Goal: Task Accomplishment & Management: Manage account settings

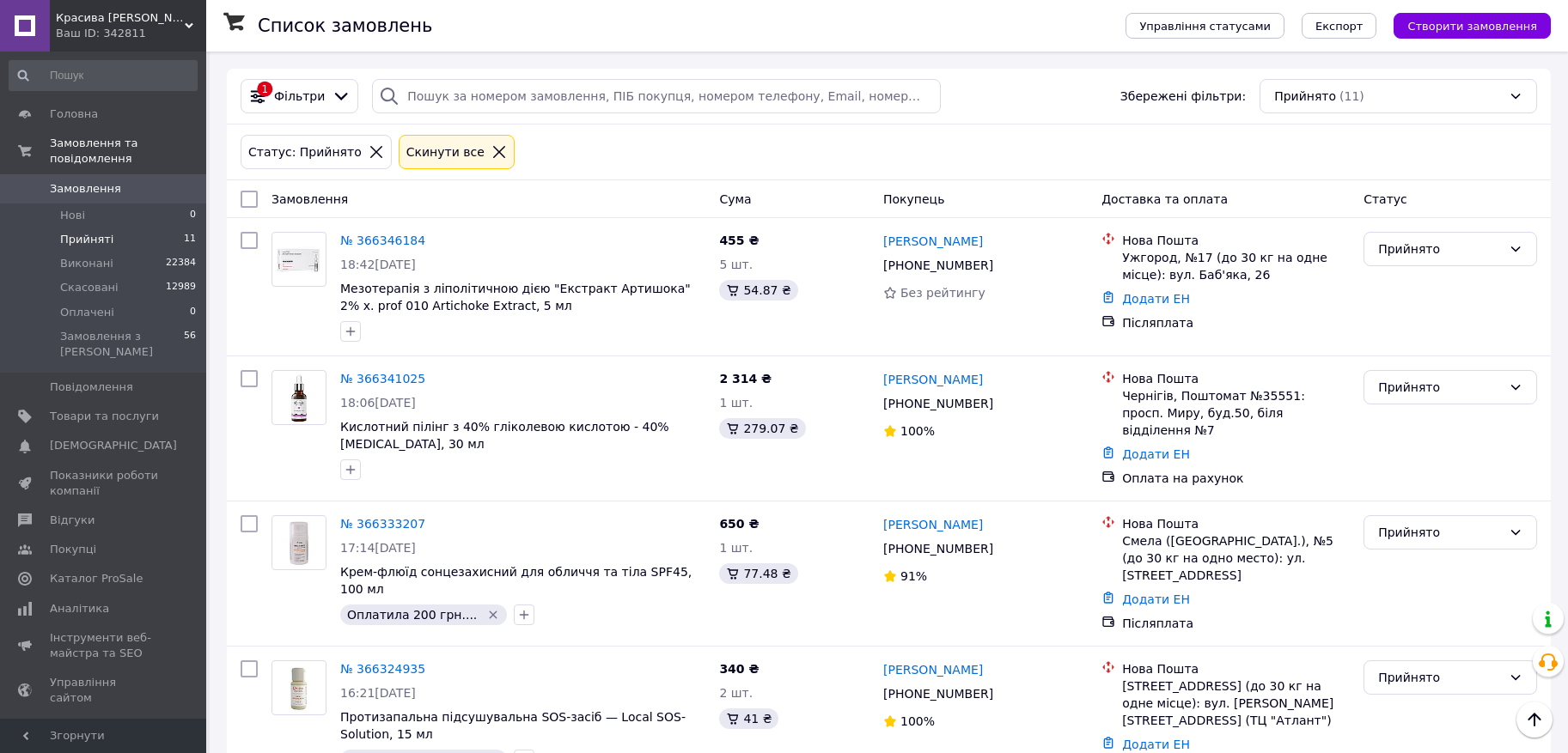
scroll to position [1078, 0]
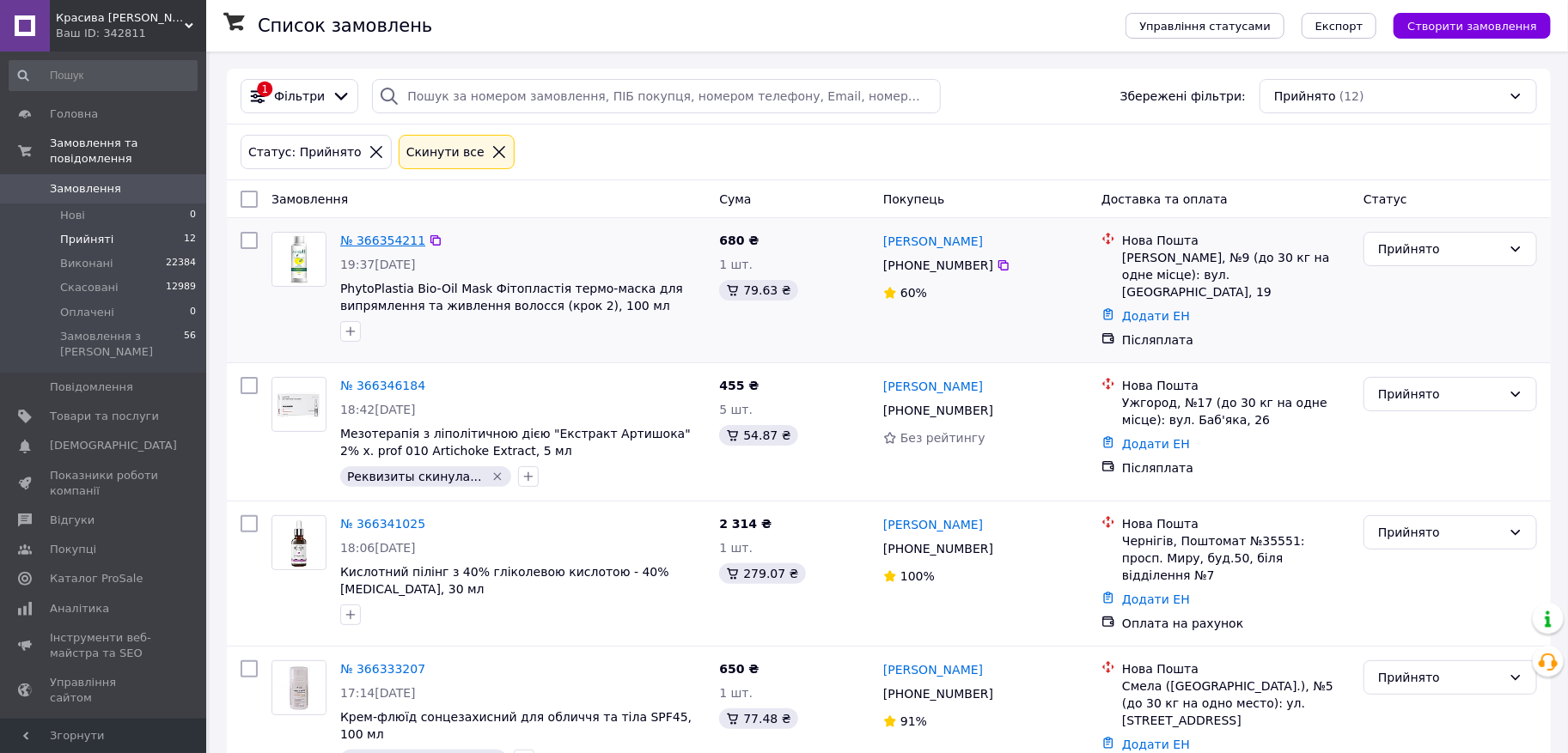
click at [364, 240] on link "№ 366354211" at bounding box center [382, 240] width 85 height 14
click at [395, 382] on link "№ 366346184" at bounding box center [382, 386] width 85 height 14
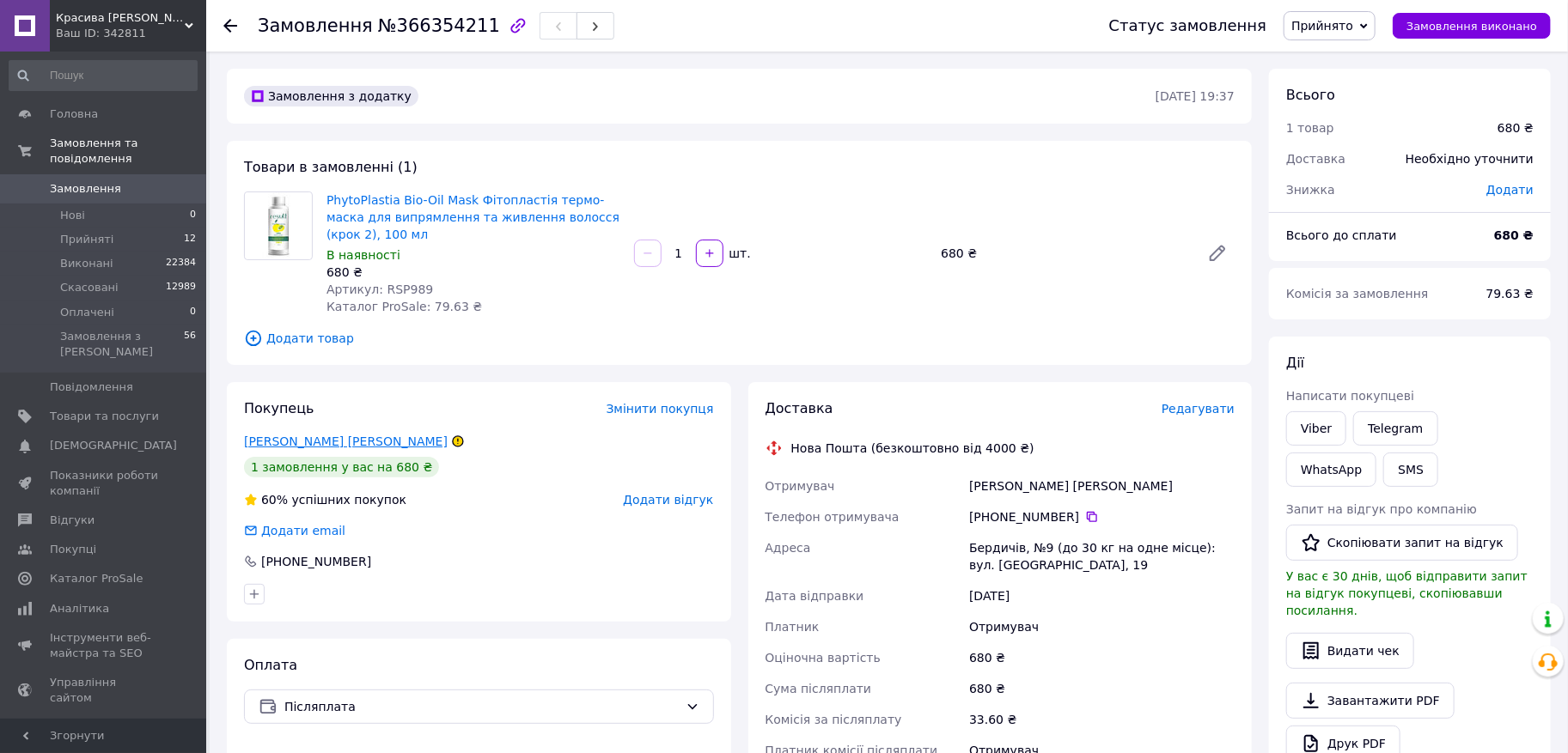
click at [286, 442] on link "[PERSON_NAME] [PERSON_NAME]" at bounding box center [346, 441] width 203 height 14
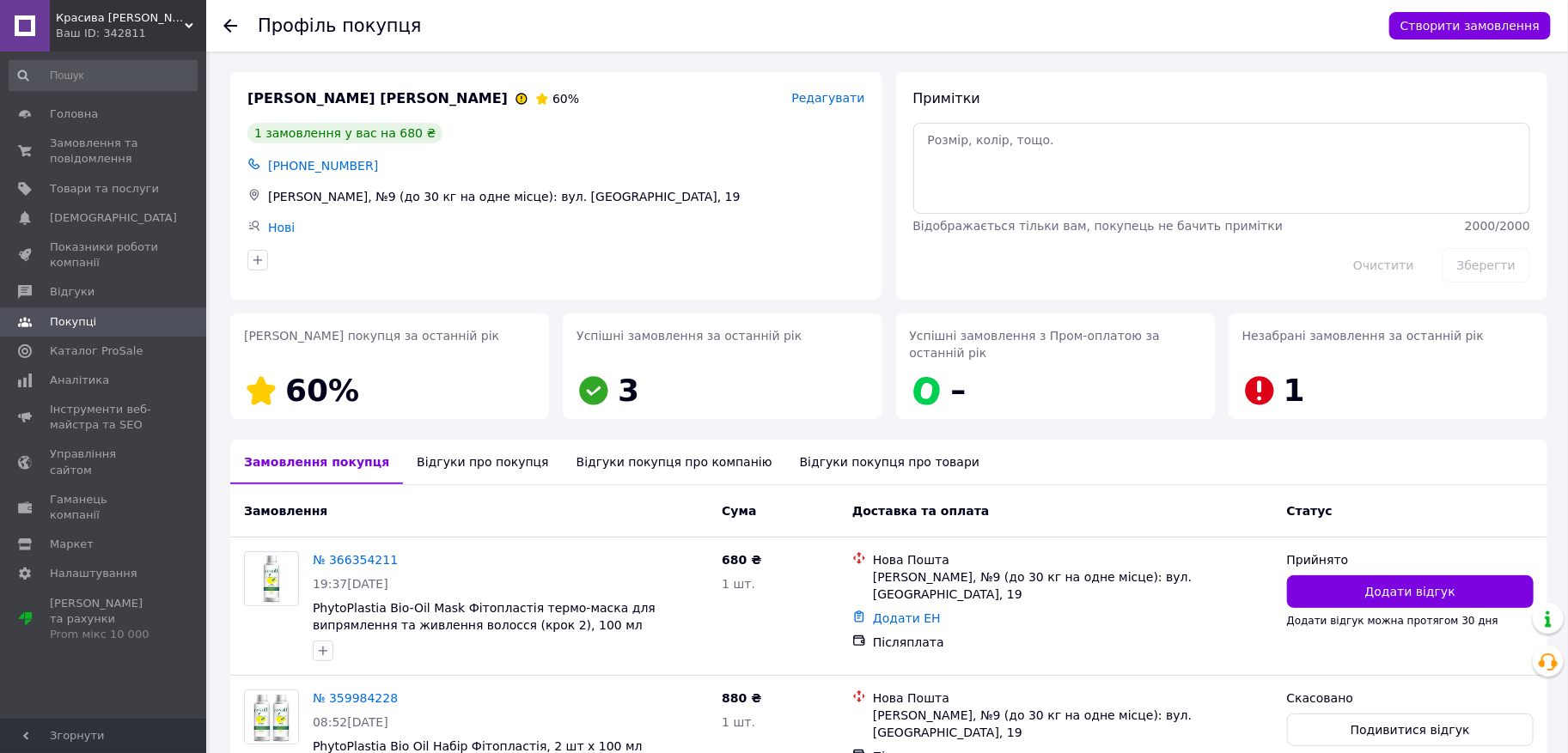
scroll to position [117, 0]
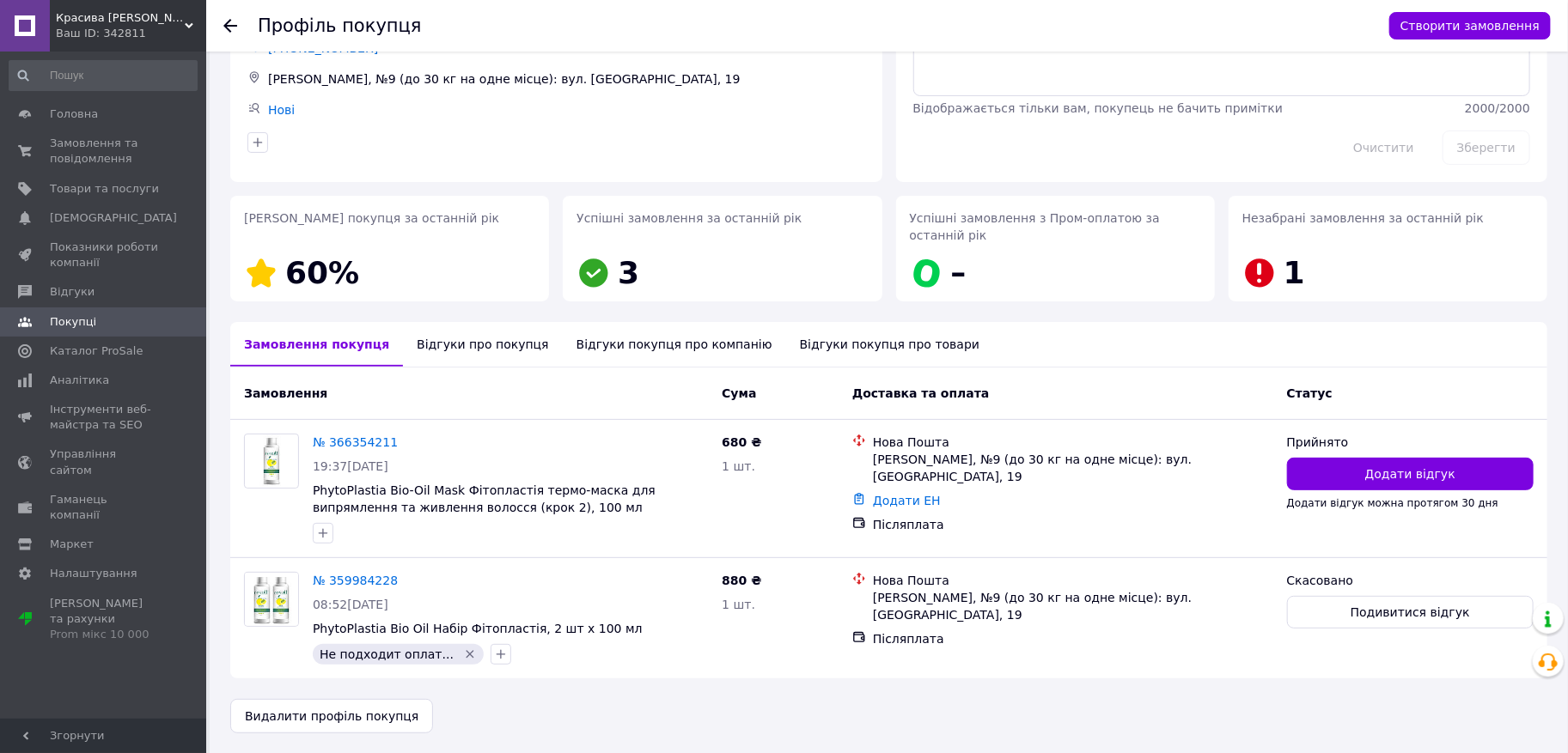
click at [473, 346] on div "Відгуки про покупця" at bounding box center [482, 345] width 159 height 45
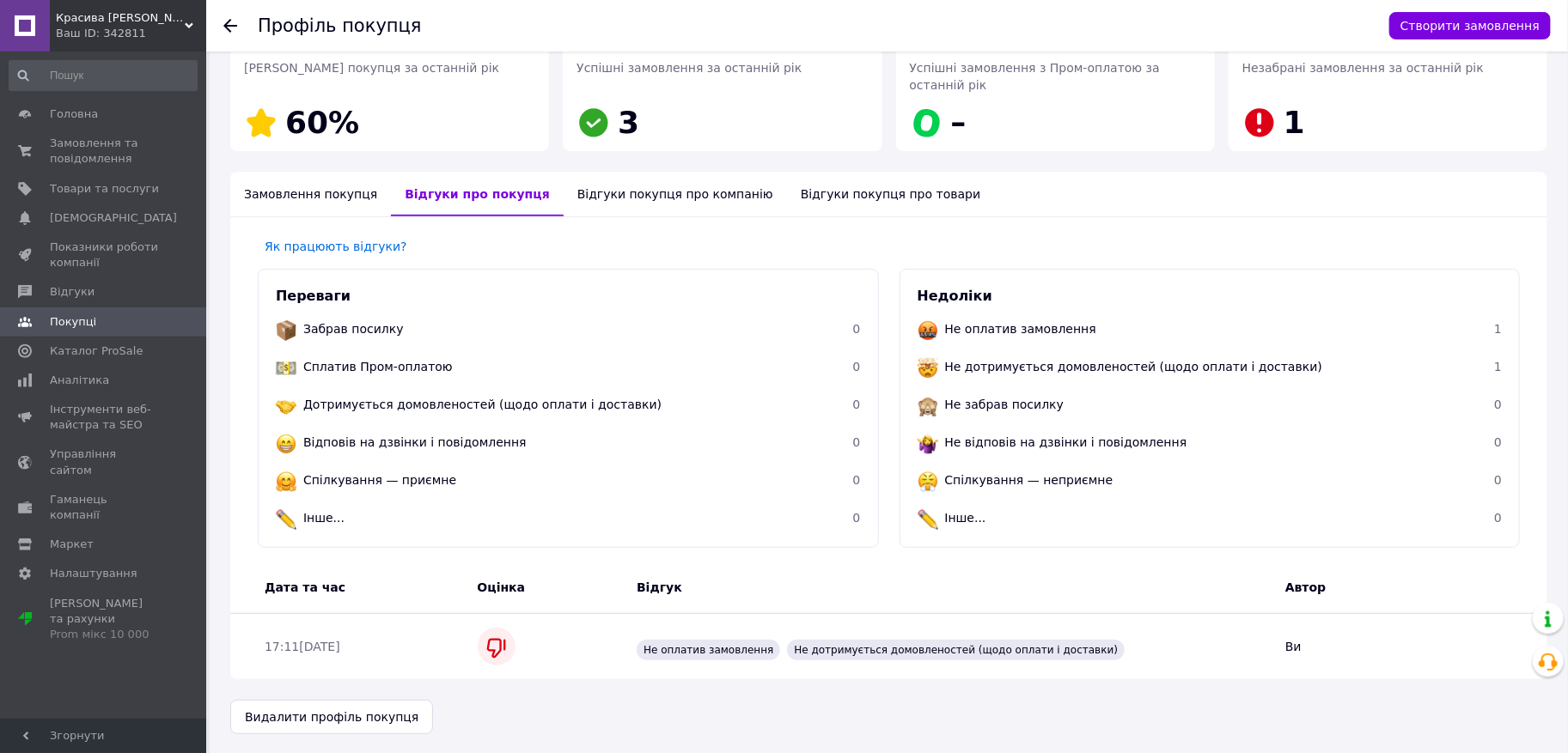
scroll to position [269, 0]
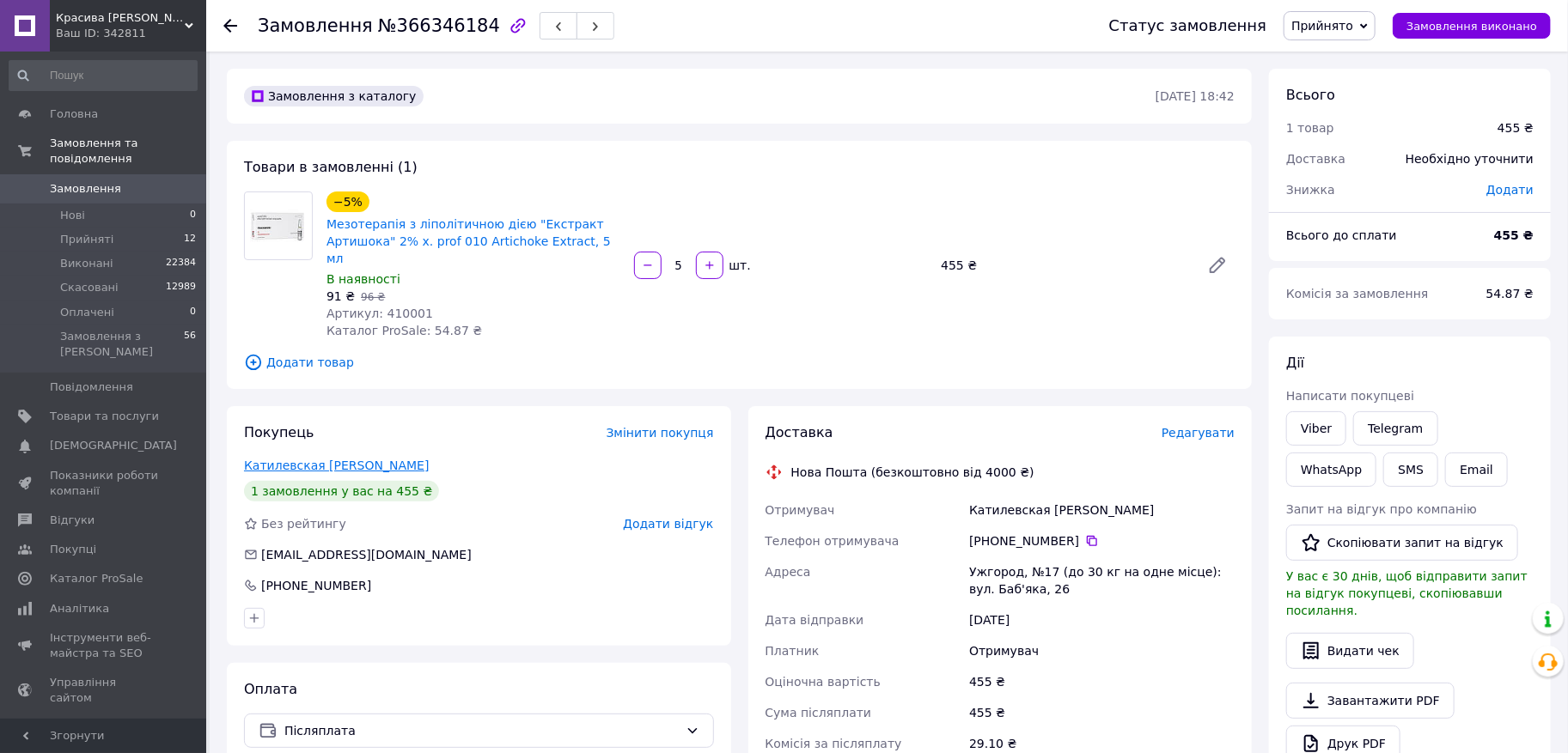
click at [345, 458] on link "Катилевская [PERSON_NAME]" at bounding box center [336, 465] width 185 height 14
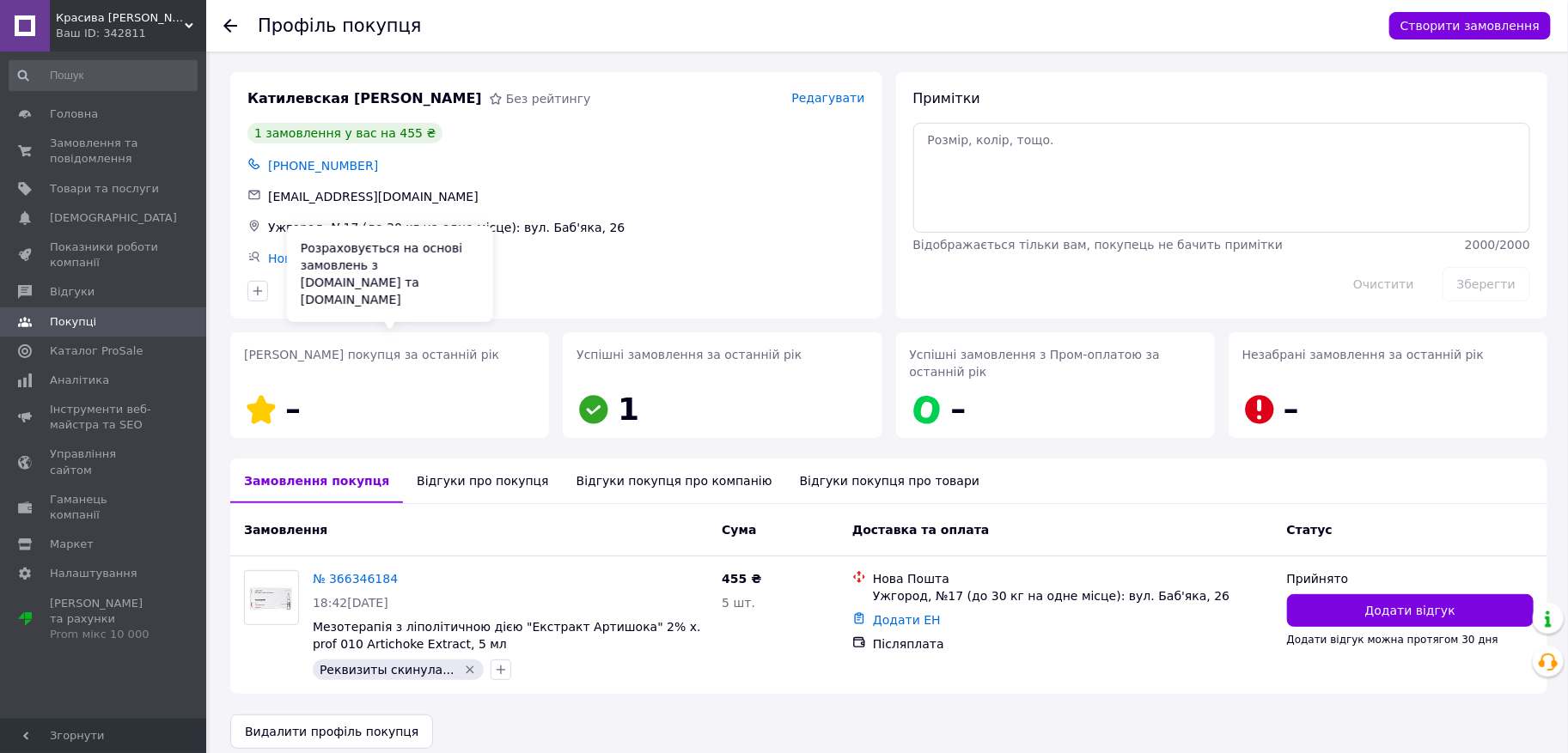
scroll to position [16, 0]
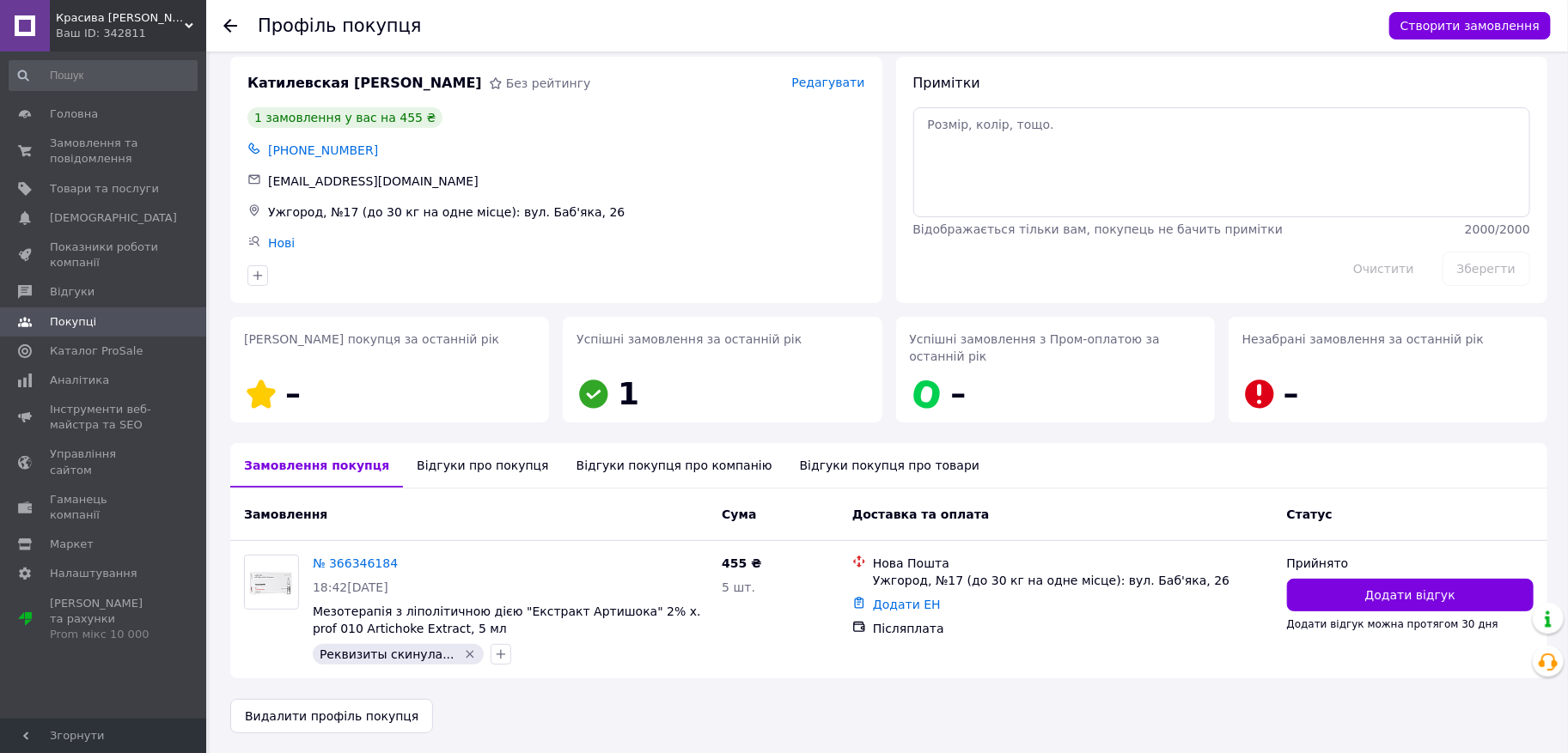
click at [498, 466] on div "Відгуки про покупця" at bounding box center [482, 466] width 159 height 45
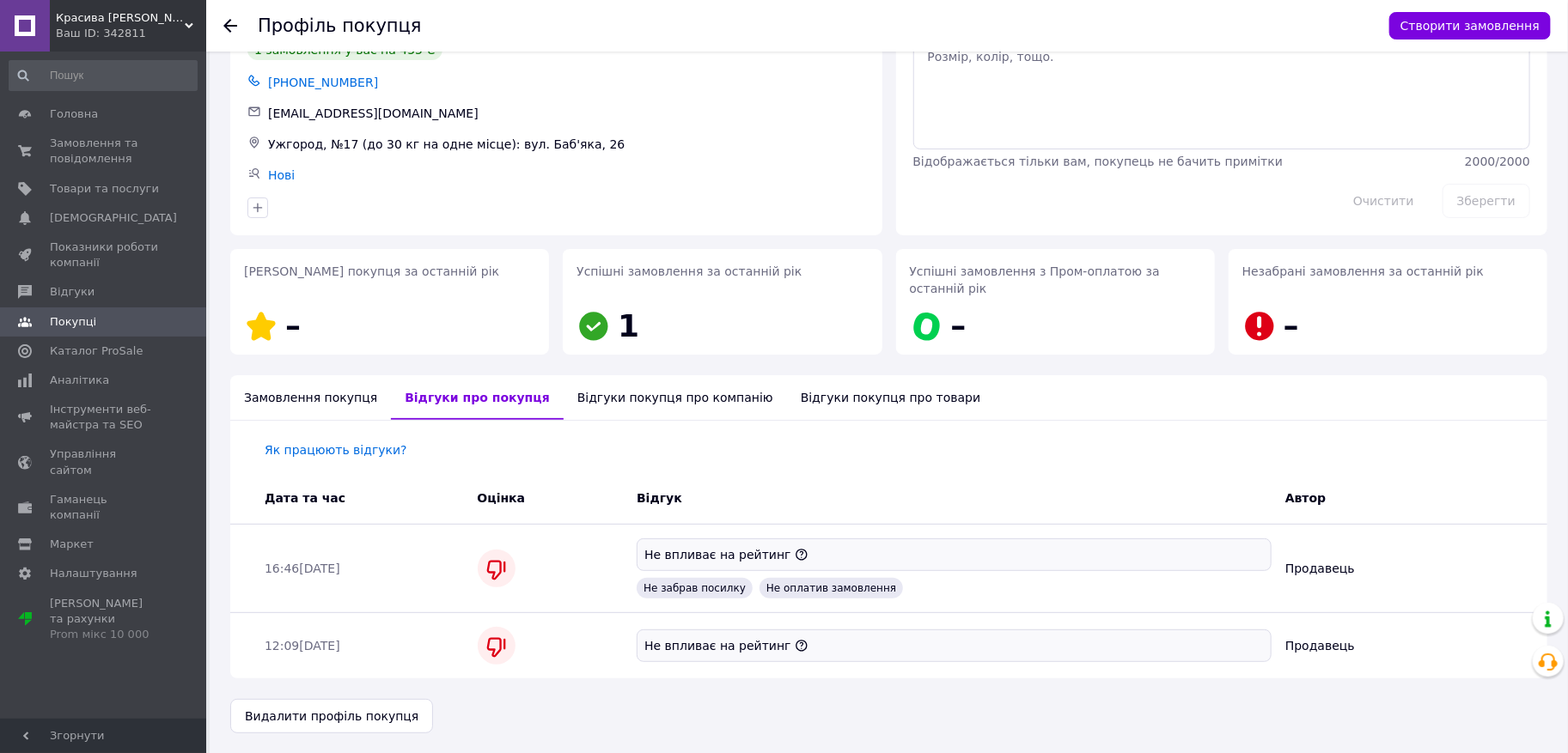
scroll to position [0, 0]
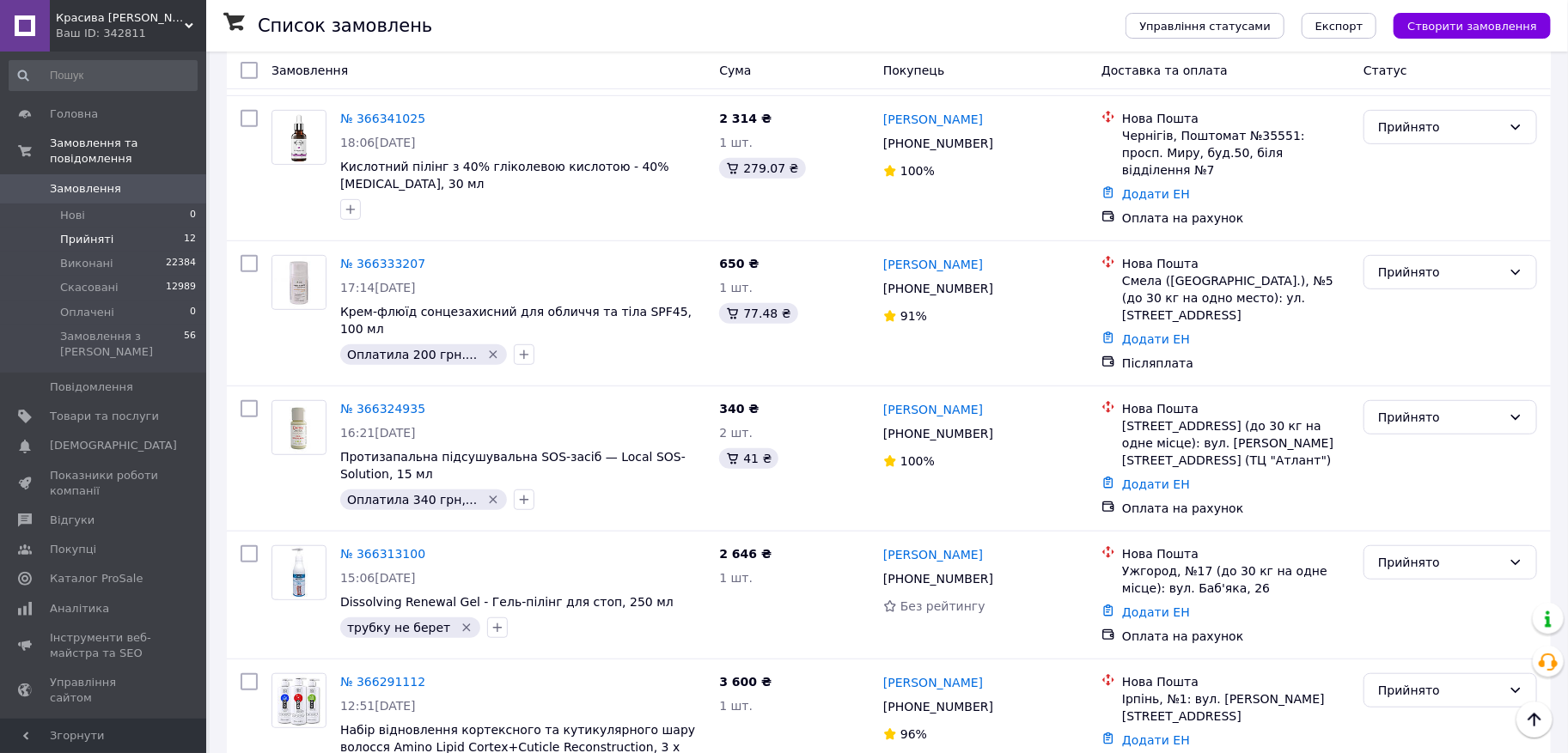
scroll to position [412, 0]
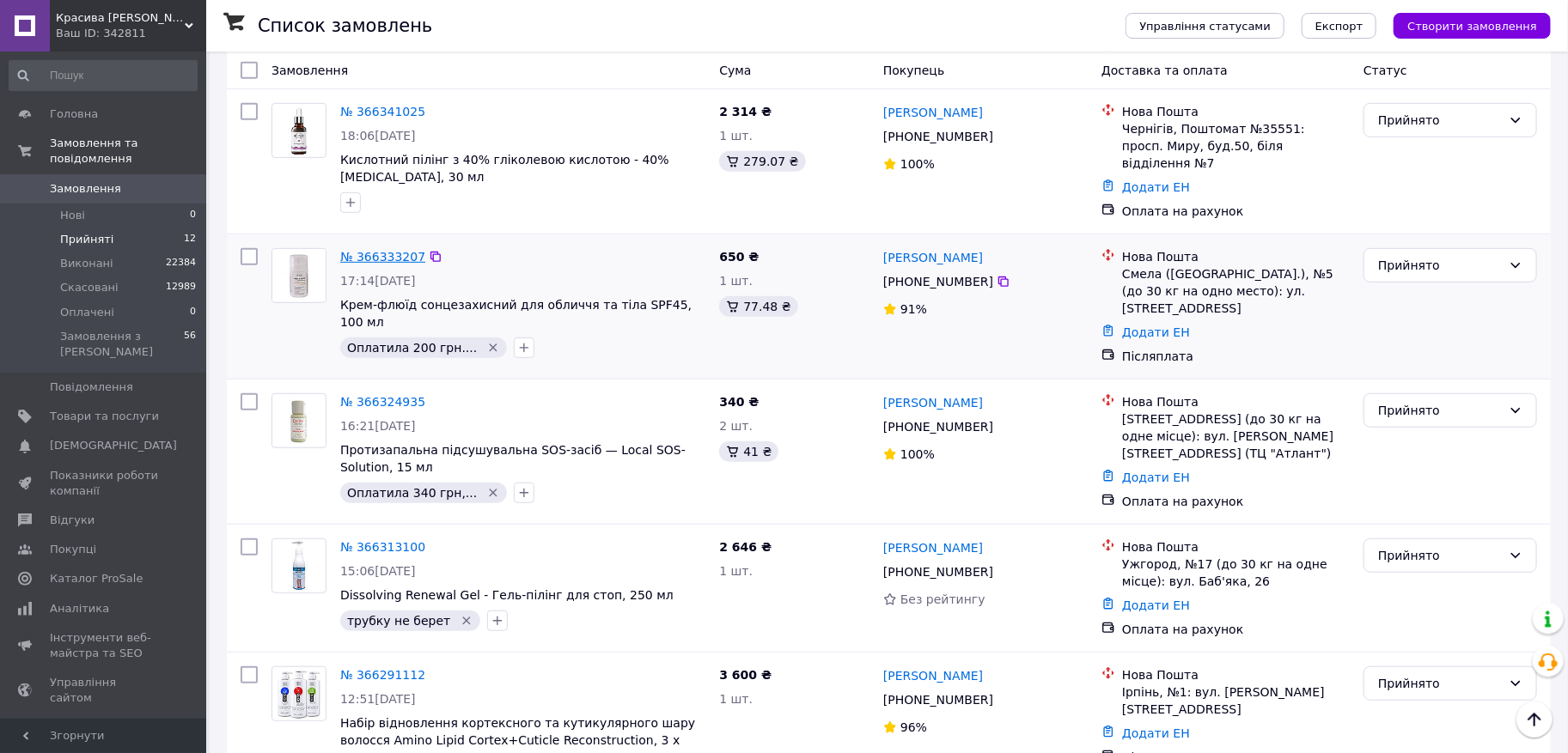
click at [396, 250] on link "№ 366333207" at bounding box center [382, 257] width 85 height 14
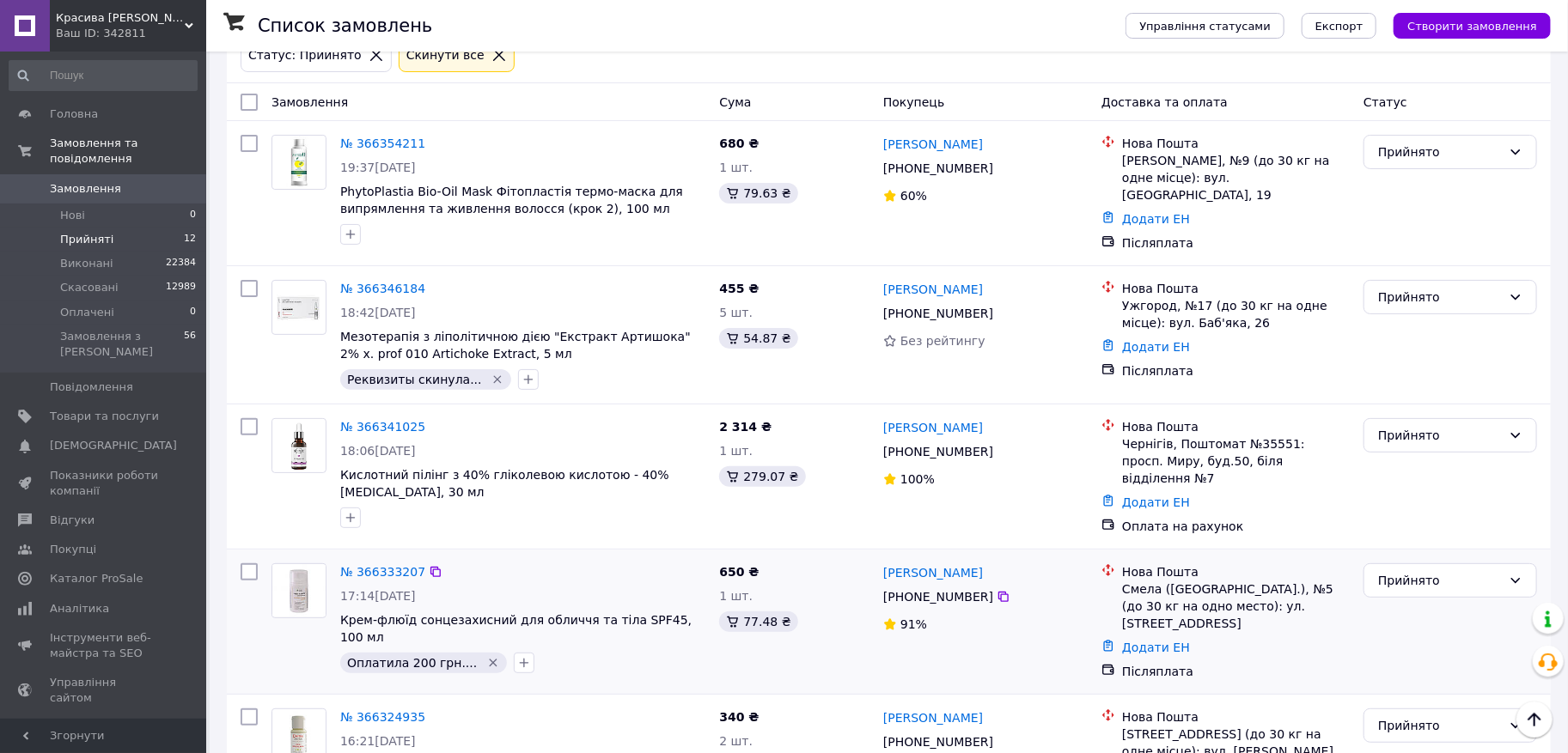
scroll to position [0, 0]
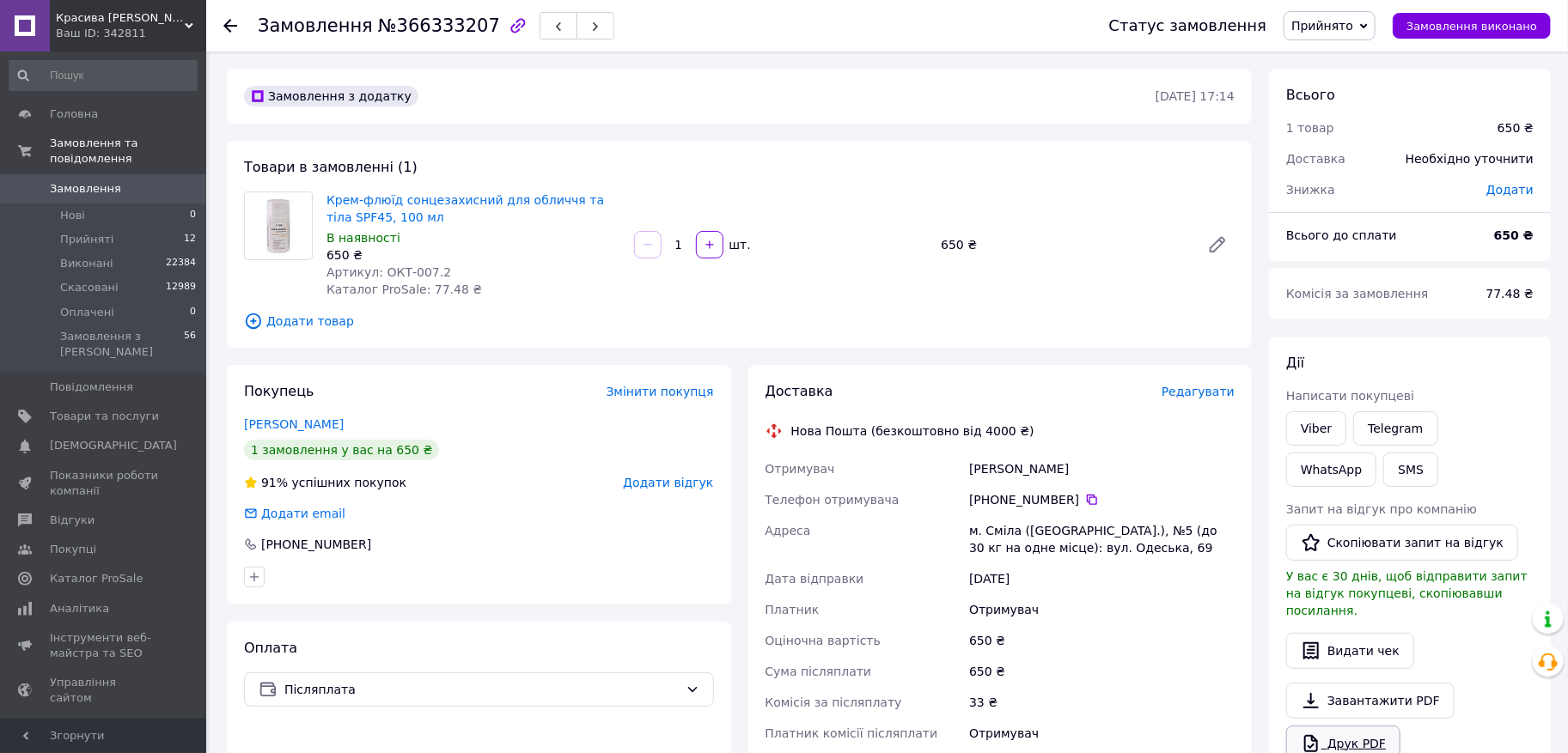
click at [1354, 726] on link "Друк PDF" at bounding box center [1342, 743] width 114 height 36
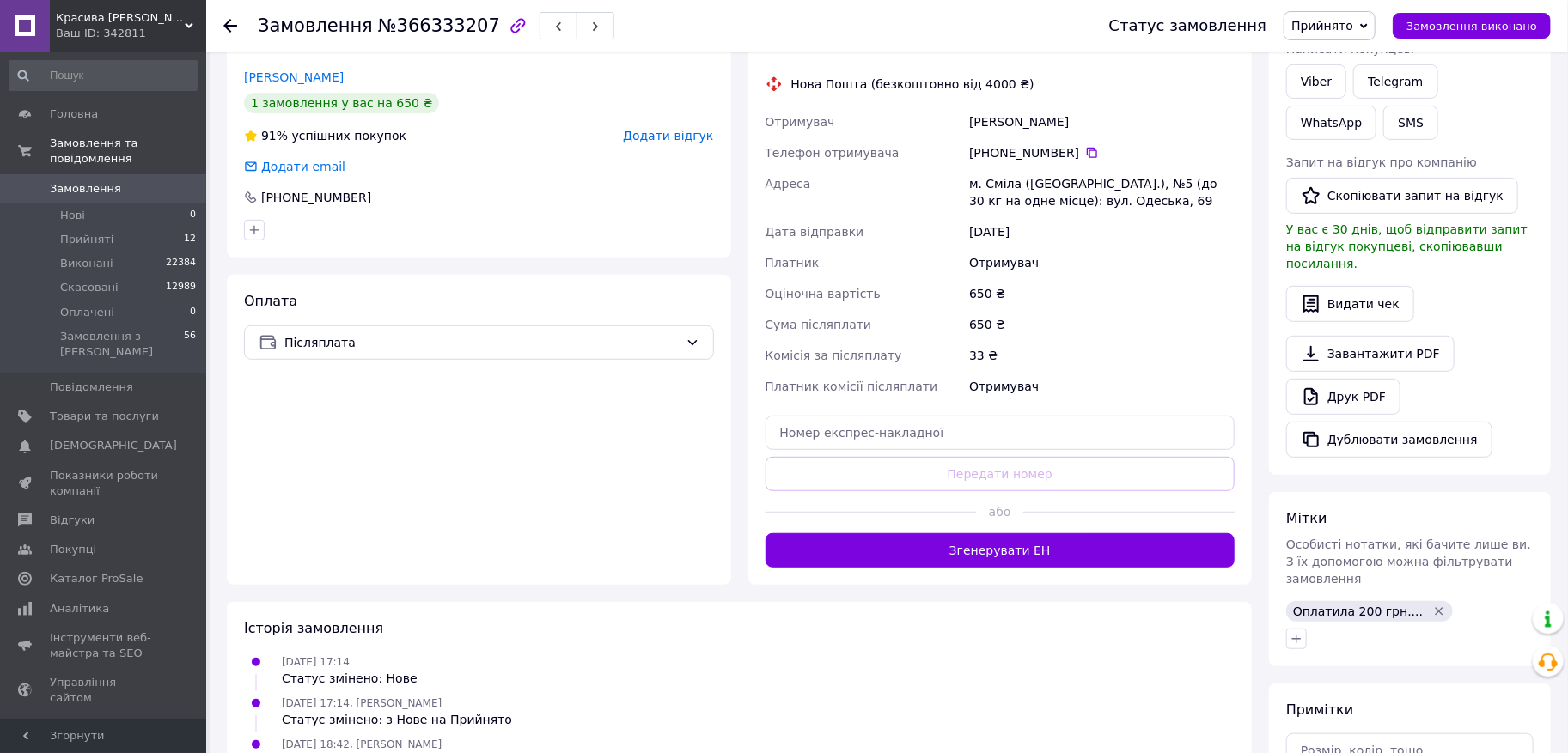
scroll to position [320, 0]
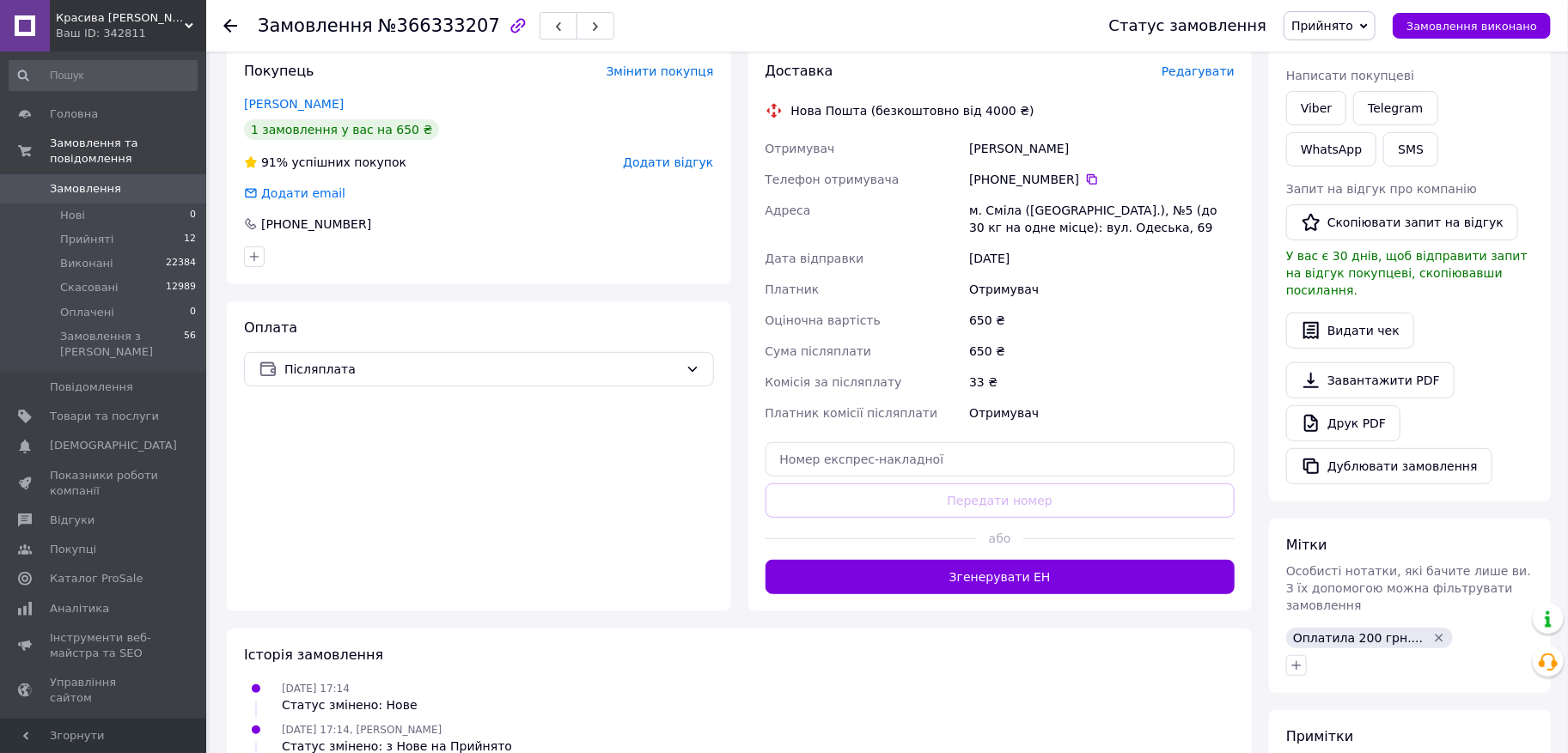
click at [1213, 75] on span "Редагувати" at bounding box center [1198, 71] width 73 height 14
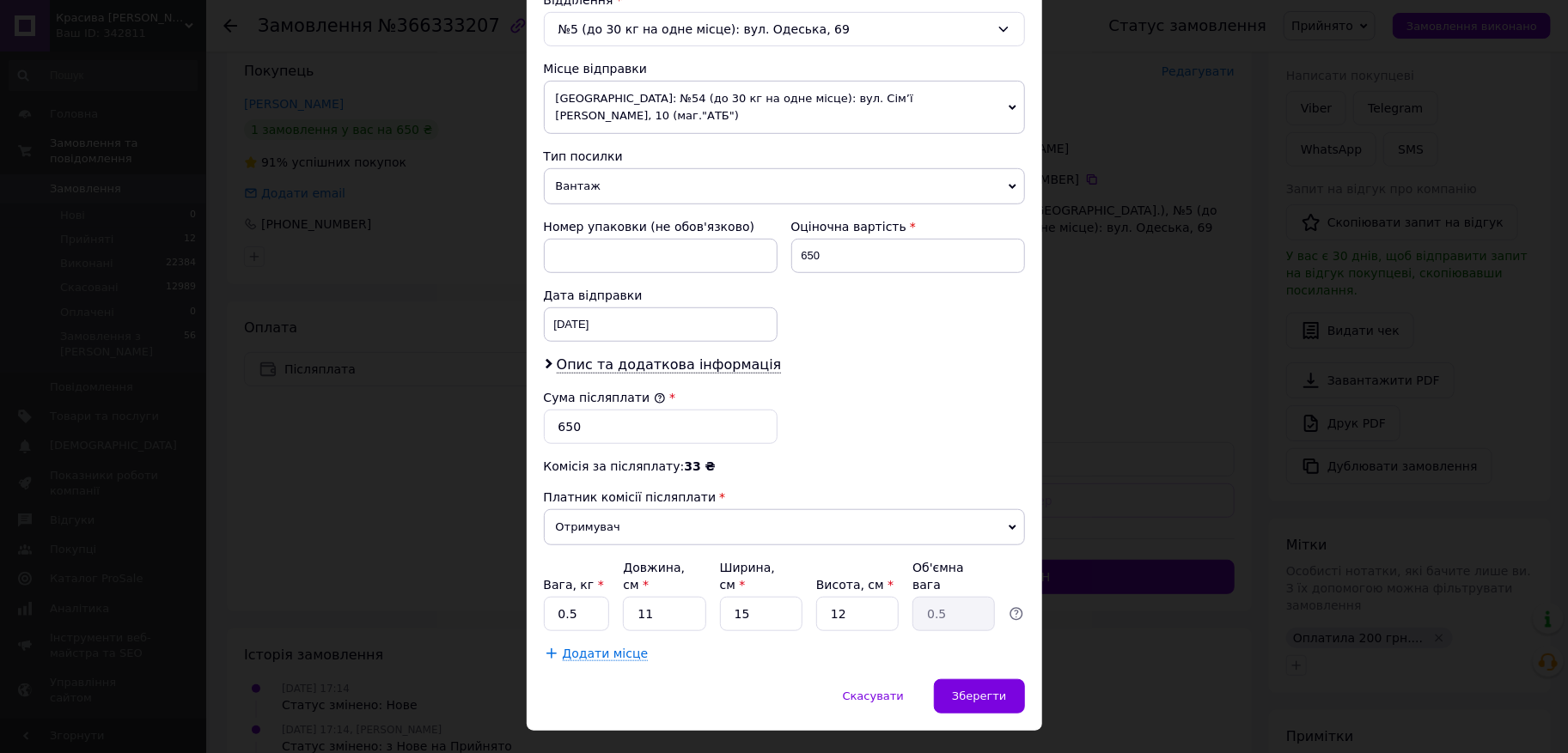
scroll to position [569, 0]
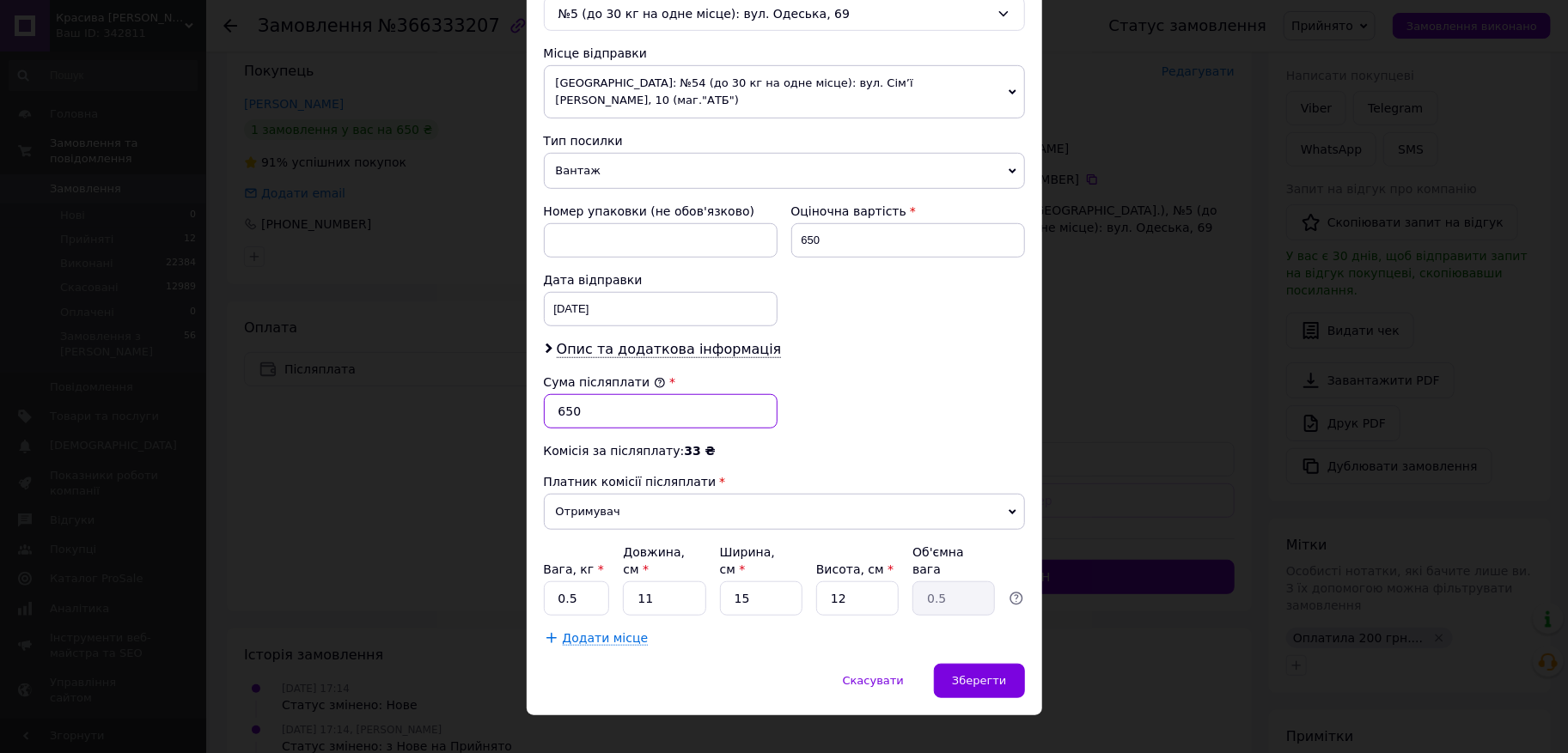
click at [565, 395] on input "650" at bounding box center [660, 411] width 233 height 34
type input "450"
click at [633, 341] on span "Опис та додаткова інформація" at bounding box center [669, 350] width 225 height 18
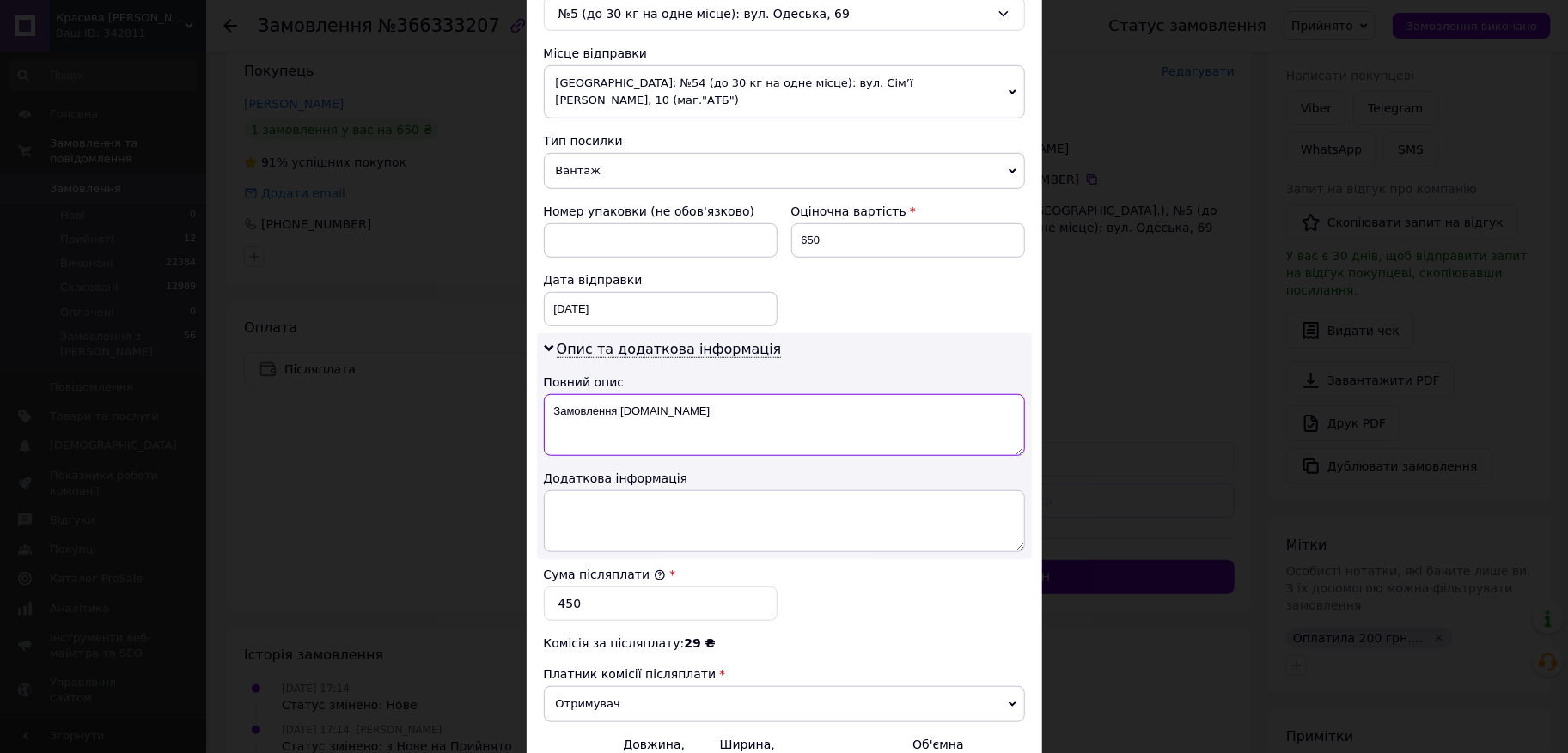
drag, startPoint x: 700, startPoint y: 397, endPoint x: 508, endPoint y: 384, distance: 192.4
click at [544, 395] on textarea "Замовлення Prom.ua" at bounding box center [784, 425] width 481 height 62
type textarea "R"
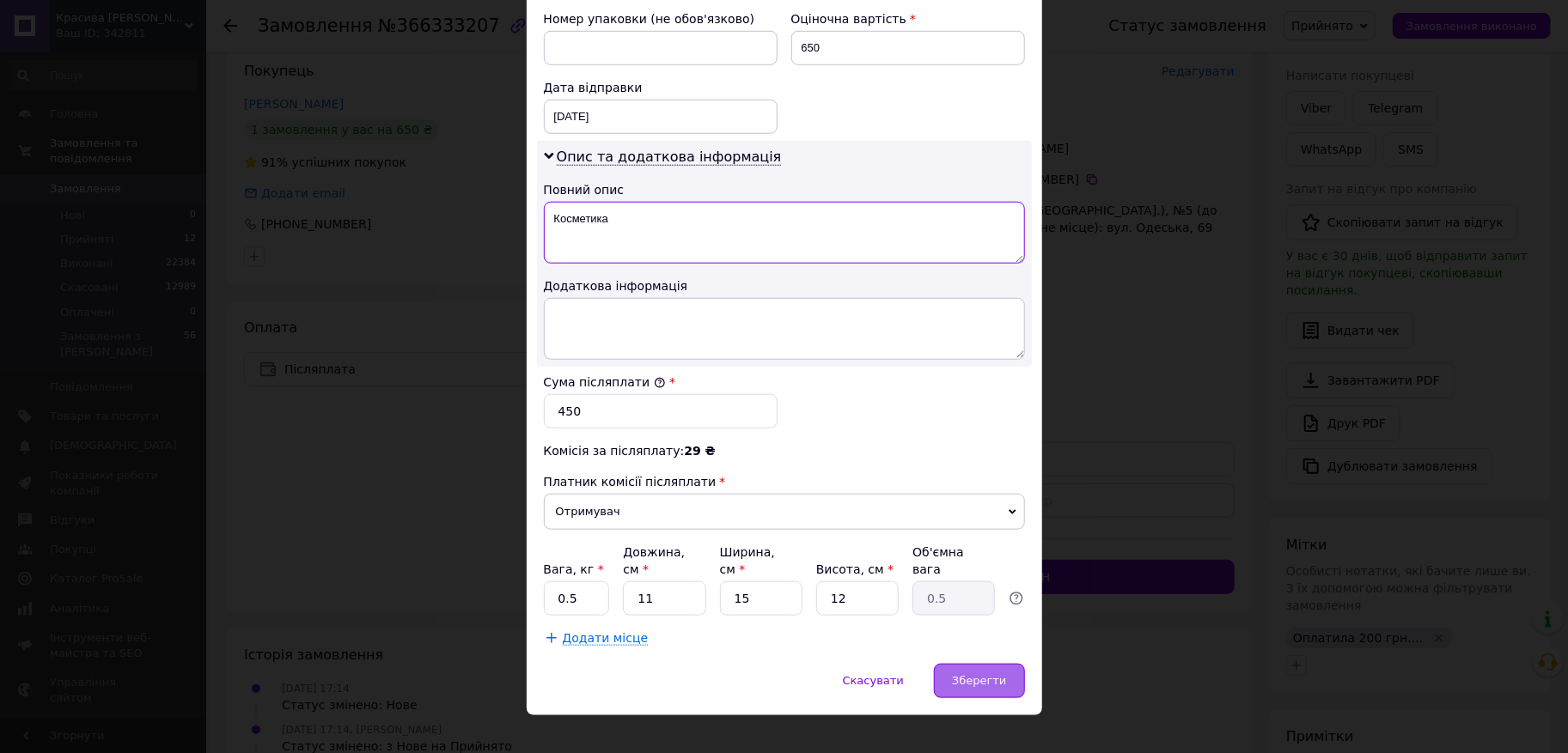
type textarea "Косметика"
click at [996, 671] on div "Зберегти" at bounding box center [979, 681] width 90 height 34
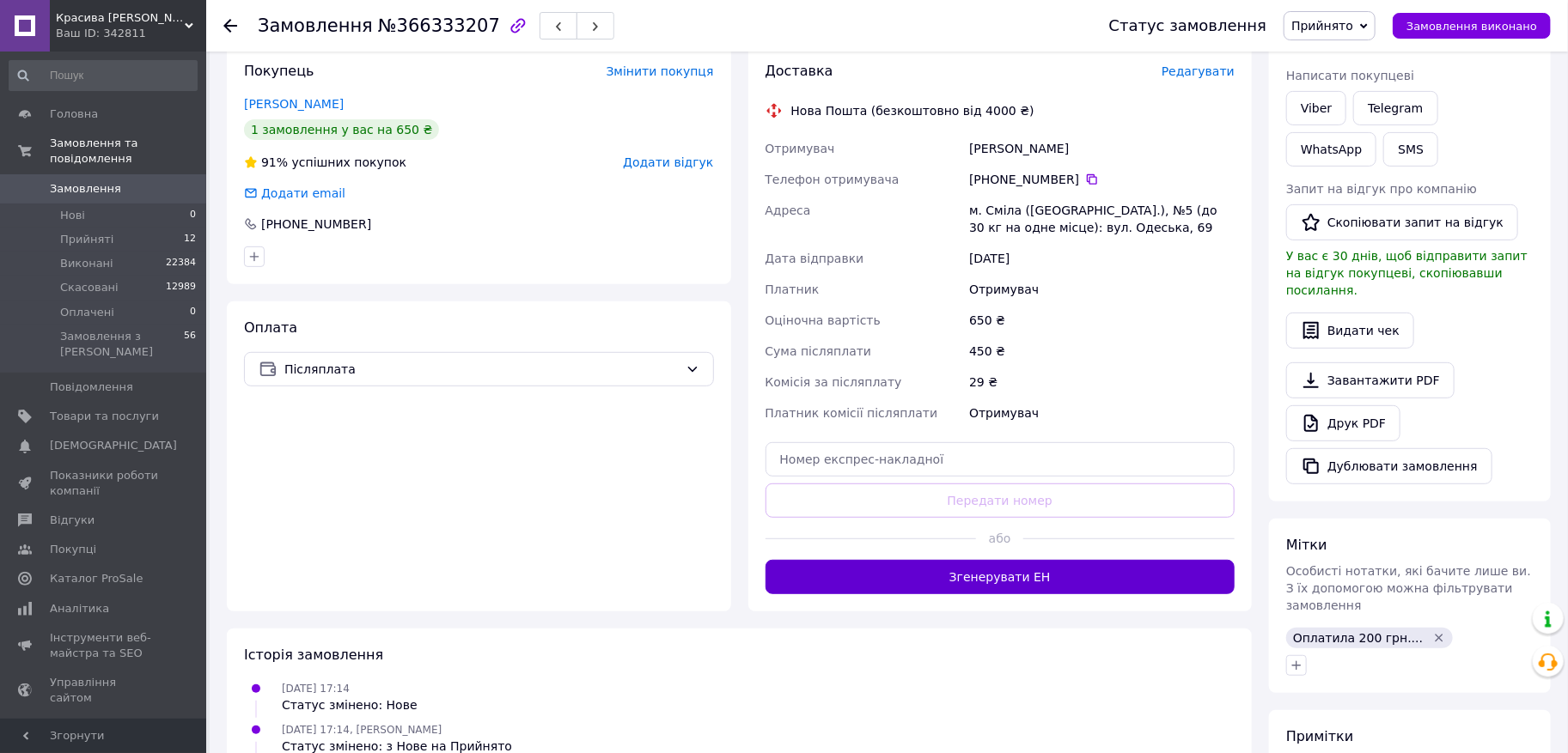
click at [993, 580] on button "Згенерувати ЕН" at bounding box center [999, 576] width 470 height 34
